Goal: Subscribe to service/newsletter

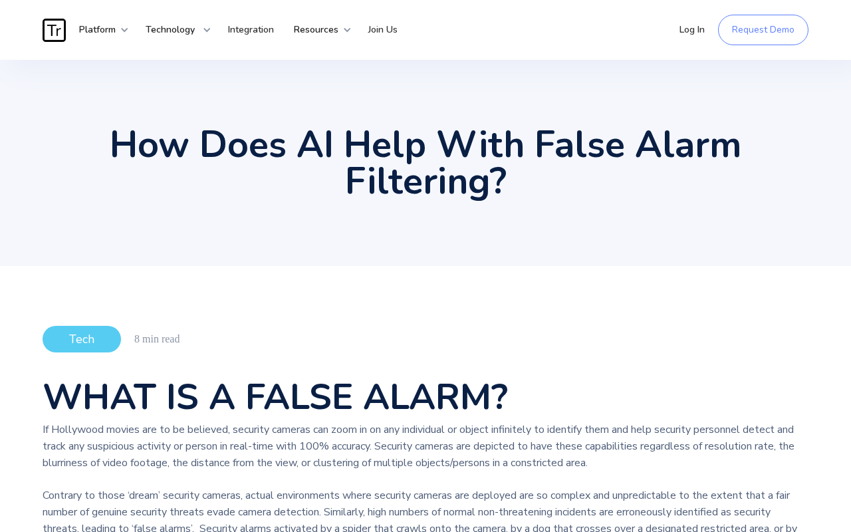
scroll to position [3441, 0]
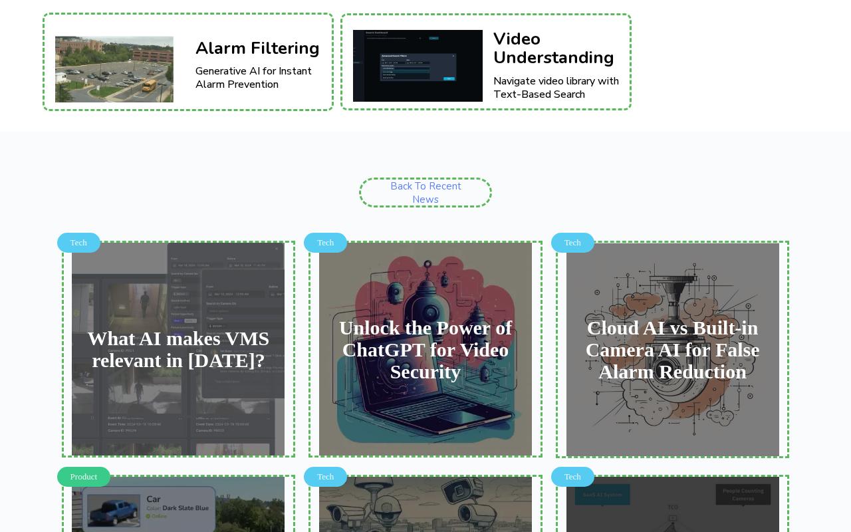
type input "[EMAIL_ADDRESS][DOMAIN_NAME]"
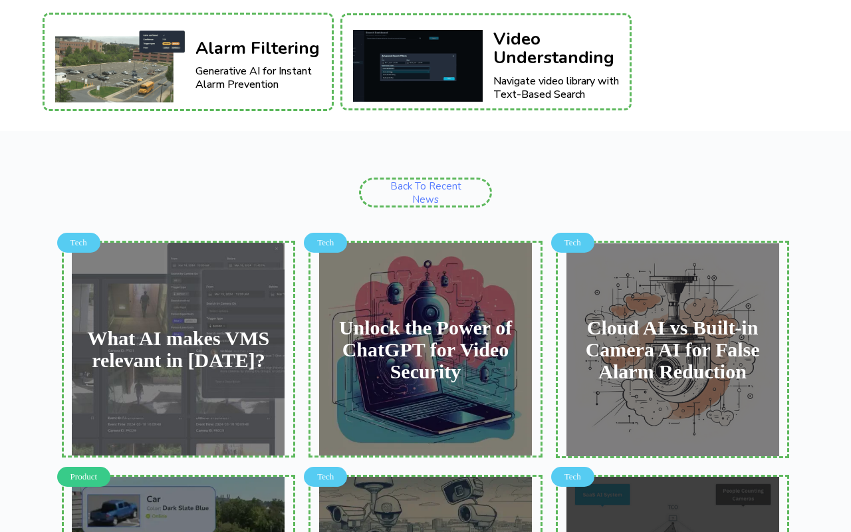
scroll to position [3449, 0]
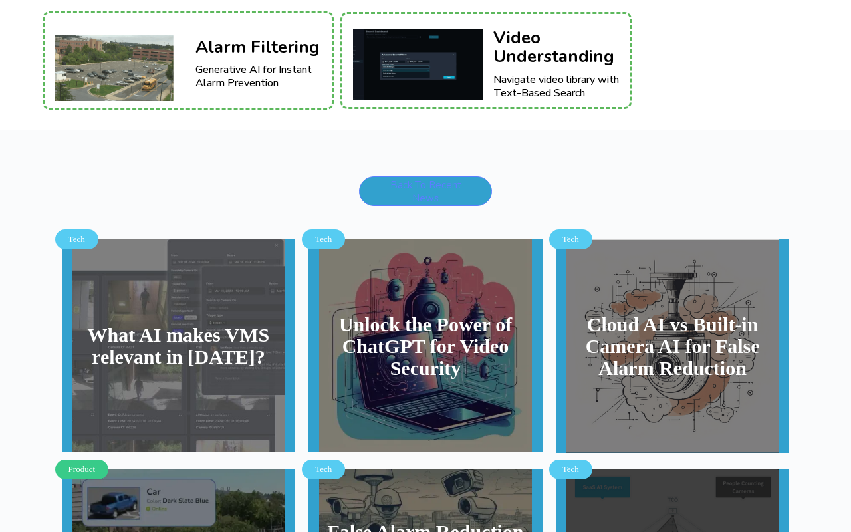
click at [426, 176] on link "Back to Recent News" at bounding box center [425, 191] width 133 height 30
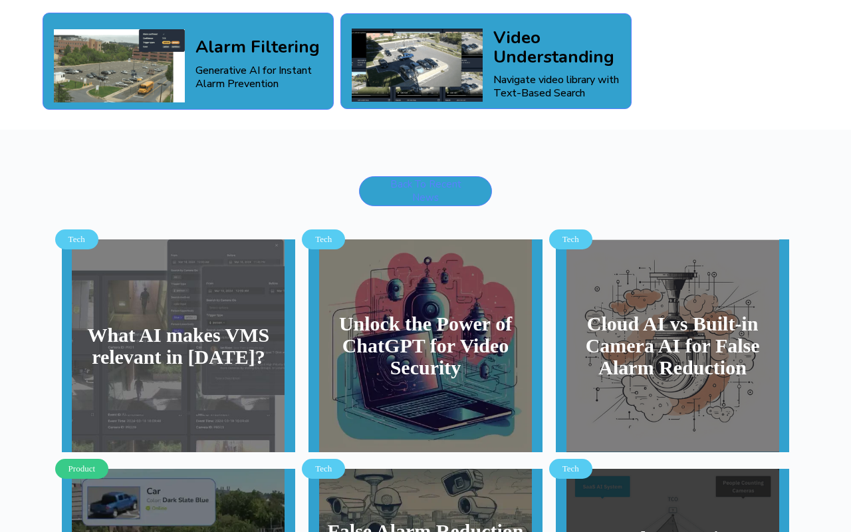
scroll to position [3443, 0]
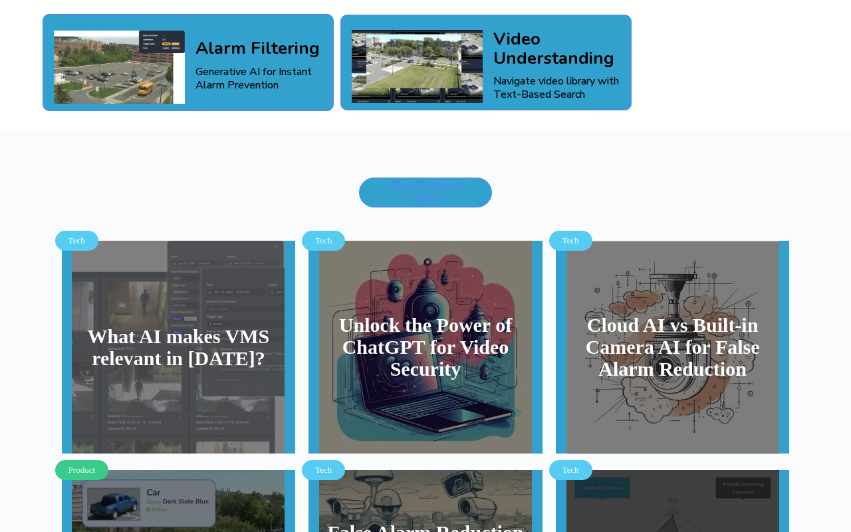
type input "Get News"
